Goal: Task Accomplishment & Management: Manage account settings

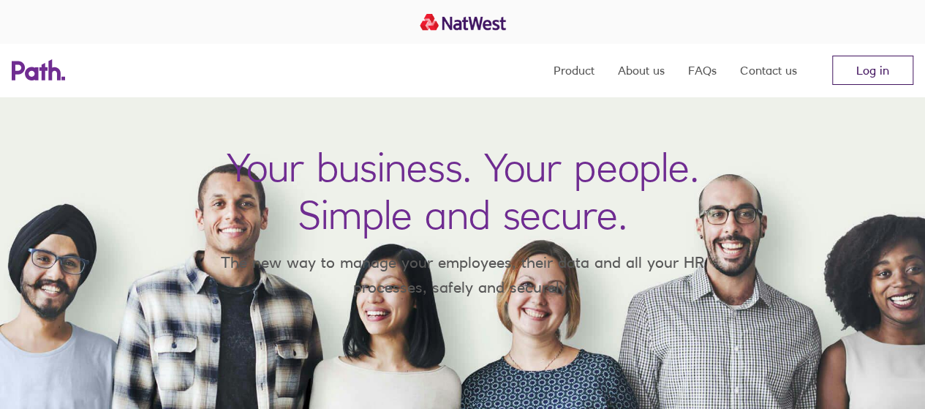
click at [890, 72] on link "Log in" at bounding box center [872, 70] width 81 height 29
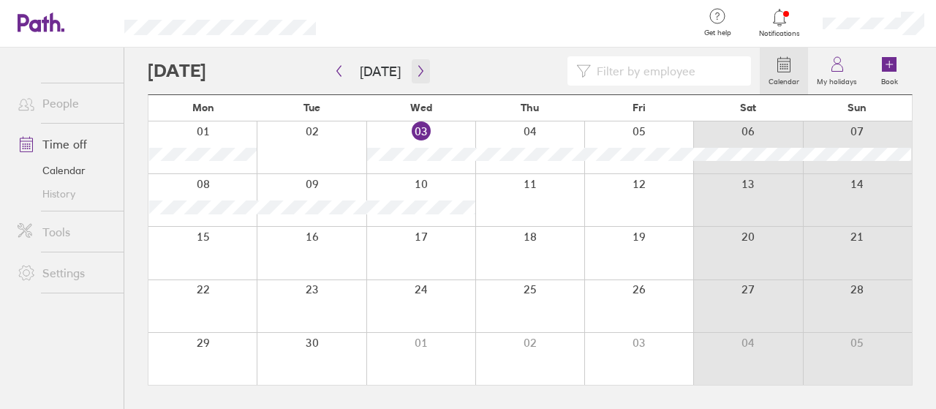
click at [412, 74] on button "button" at bounding box center [421, 71] width 18 height 24
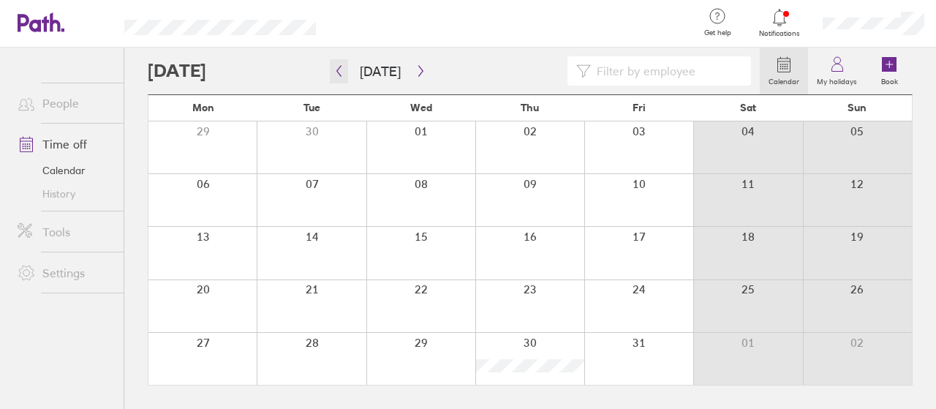
click at [338, 74] on icon "button" at bounding box center [338, 71] width 11 height 12
